Goal: Go to known website: Access a specific website the user already knows

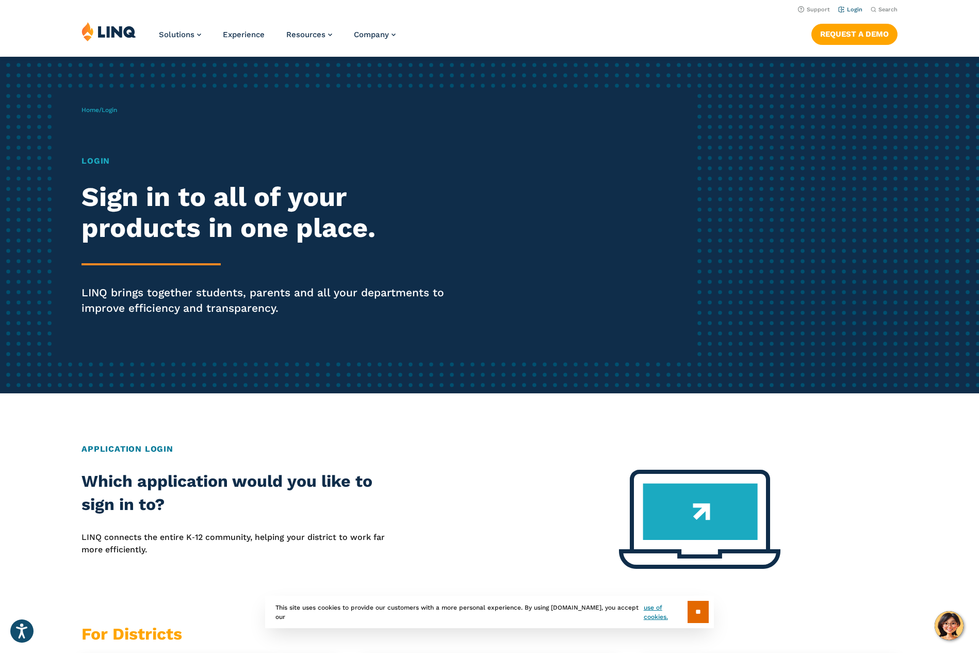
click at [852, 8] on link "Login" at bounding box center [850, 9] width 24 height 7
click at [852, 9] on link "Login" at bounding box center [850, 9] width 24 height 7
click at [101, 33] on img at bounding box center [109, 32] width 55 height 20
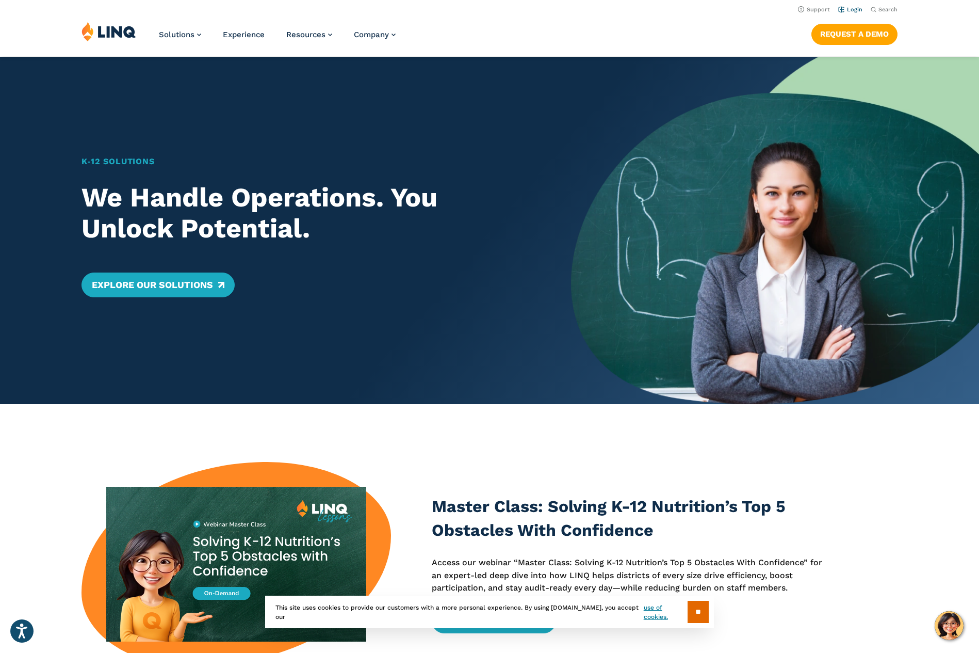
click at [846, 7] on link "Login" at bounding box center [850, 9] width 24 height 7
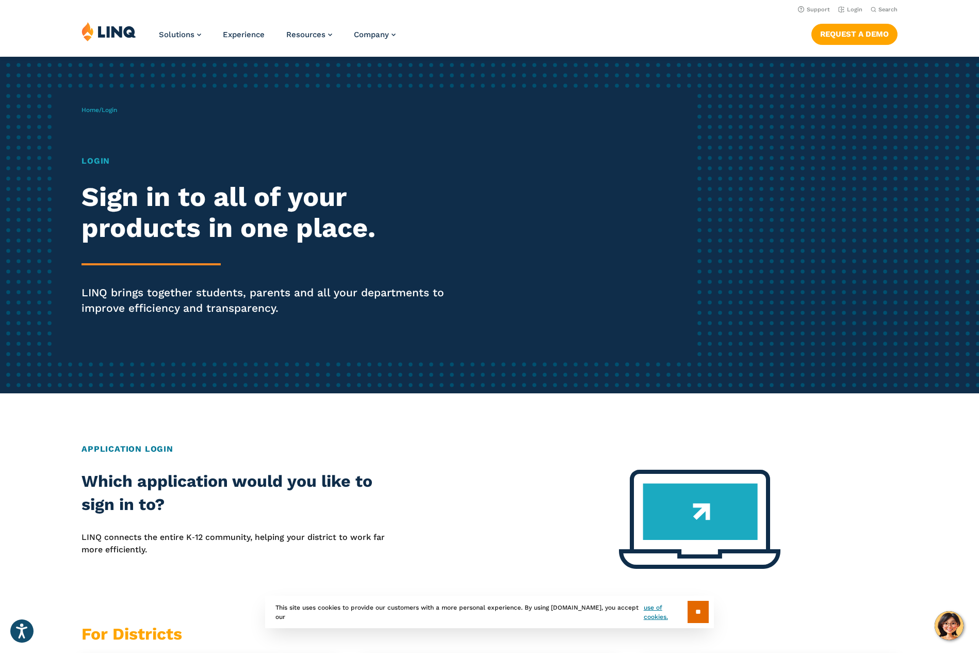
click at [98, 161] on h1 "Login" at bounding box center [270, 161] width 377 height 12
click at [126, 276] on div "Login Sign in to all of your products in one place. LINQ brings together studen…" at bounding box center [270, 250] width 377 height 190
click at [168, 327] on div "Login Sign in to all of your products in one place. LINQ brings together studen…" at bounding box center [270, 250] width 377 height 190
drag, startPoint x: 206, startPoint y: 417, endPoint x: 319, endPoint y: 361, distance: 126.0
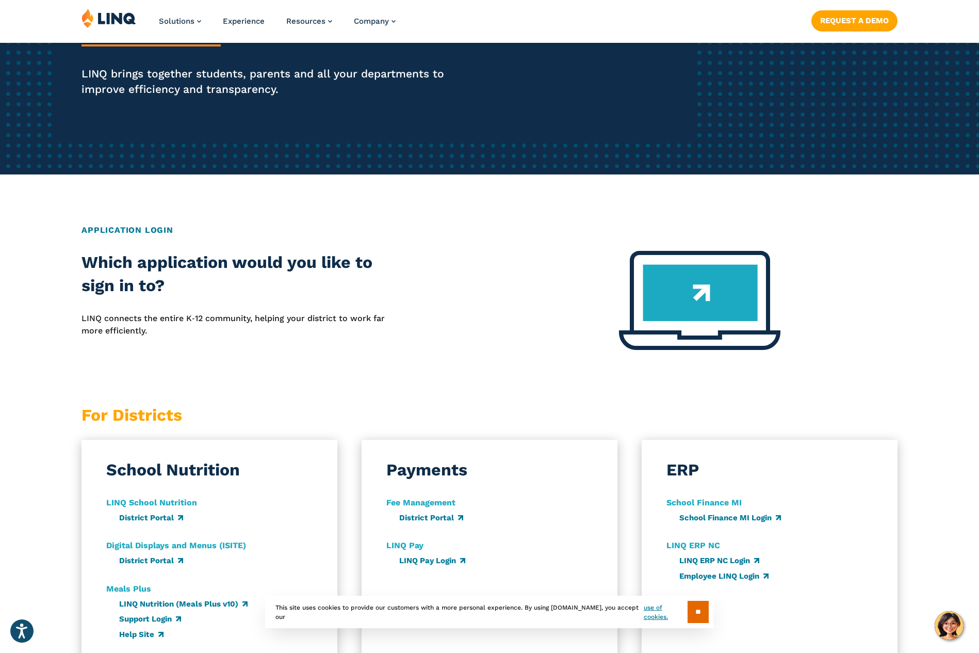
scroll to position [338, 0]
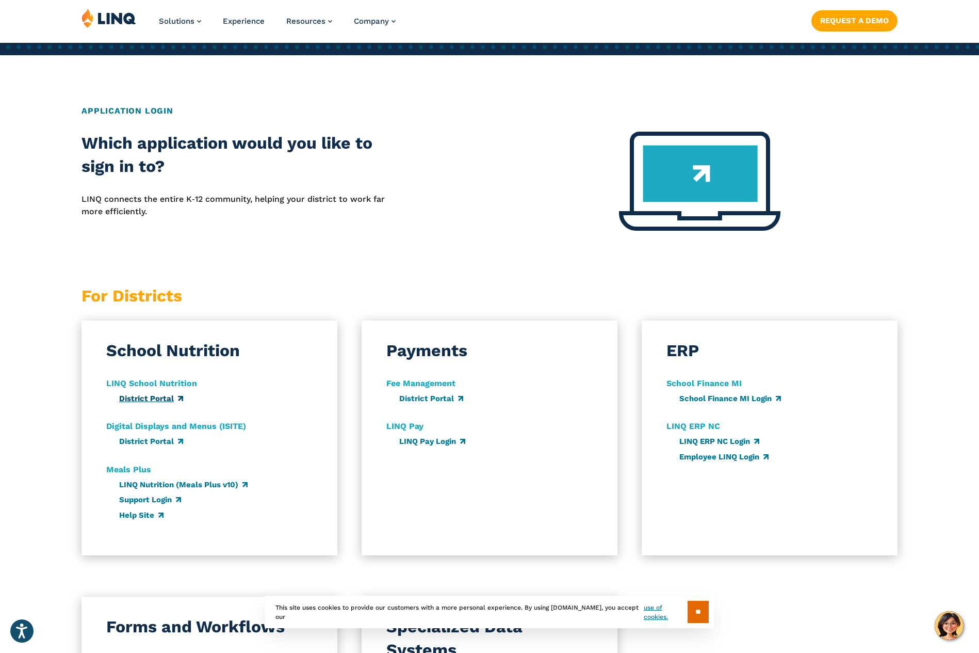
click at [152, 397] on link "District Portal" at bounding box center [151, 398] width 64 height 9
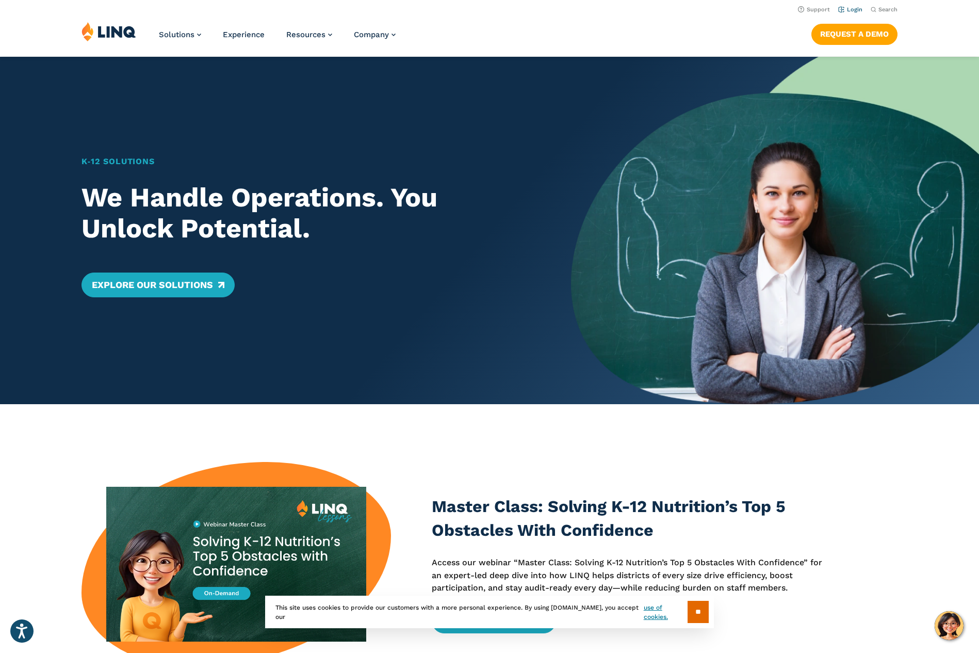
click at [848, 10] on link "Login" at bounding box center [850, 9] width 24 height 7
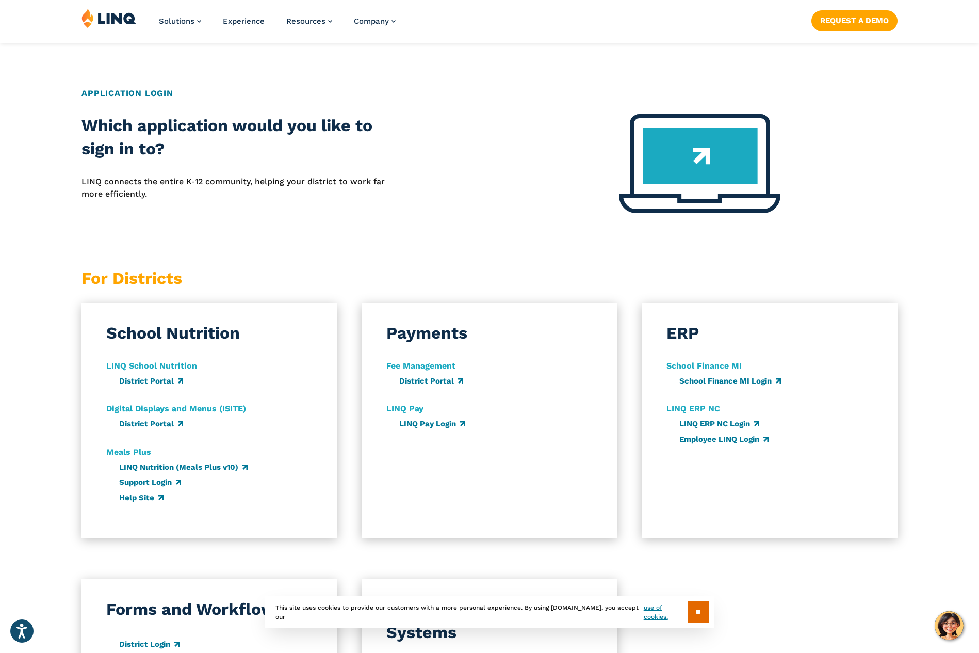
scroll to position [393, 0]
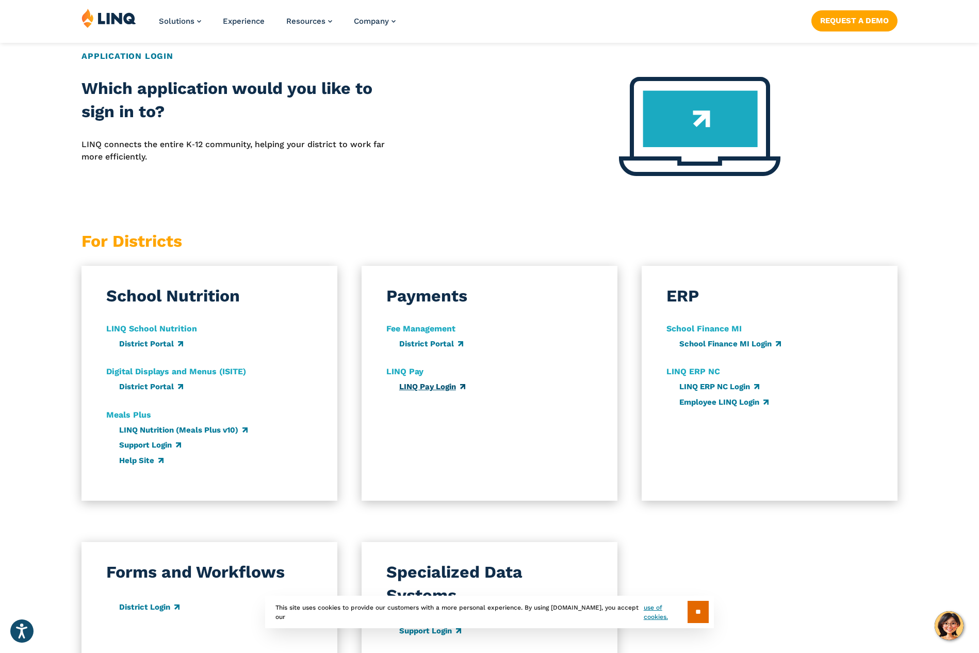
click at [427, 389] on link "LINQ Pay Login" at bounding box center [432, 386] width 66 height 9
click at [431, 387] on link "LINQ Pay Login" at bounding box center [432, 386] width 66 height 9
click at [432, 385] on link "LINQ Pay Login" at bounding box center [432, 386] width 66 height 9
